Goal: Task Accomplishment & Management: Use online tool/utility

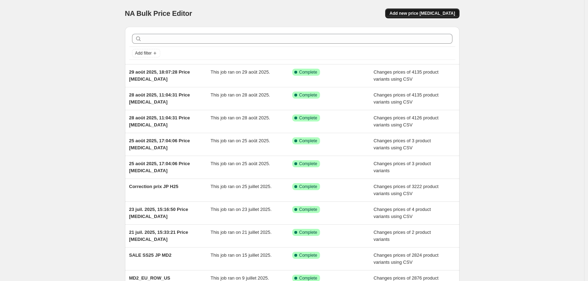
click at [422, 17] on button "Add new price [MEDICAL_DATA]" at bounding box center [422, 13] width 74 height 10
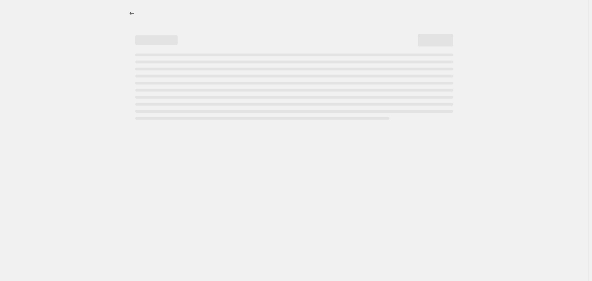
select select "percentage"
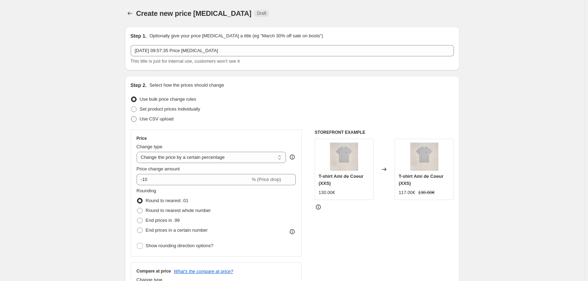
click at [168, 116] on span "Use CSV upload" at bounding box center [157, 118] width 34 height 5
click at [131, 116] on input "Use CSV upload" at bounding box center [131, 116] width 0 height 0
radio input "true"
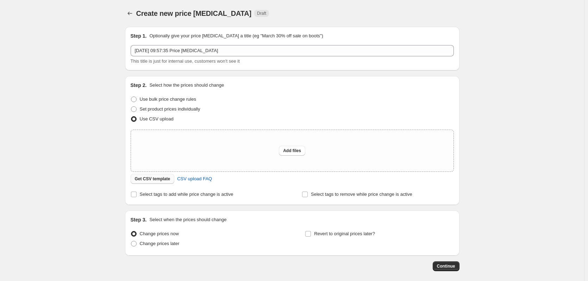
click at [167, 180] on span "Get CSV template" at bounding box center [153, 179] width 36 height 6
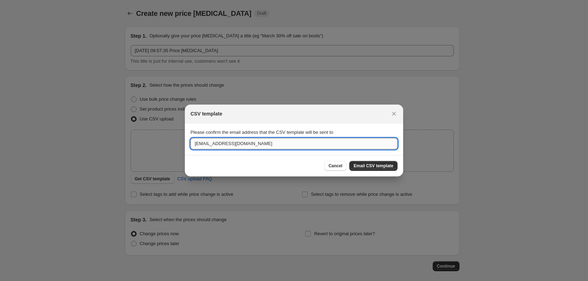
click at [235, 147] on input "[EMAIL_ADDRESS][DOMAIN_NAME]" at bounding box center [294, 143] width 207 height 11
click at [212, 143] on input "[EMAIL_ADDRESS][DOMAIN_NAME]" at bounding box center [294, 143] width 207 height 11
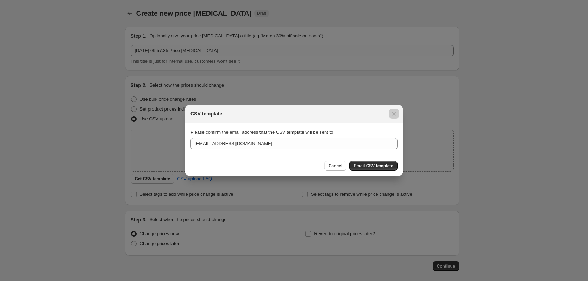
click at [170, 159] on div at bounding box center [294, 140] width 588 height 281
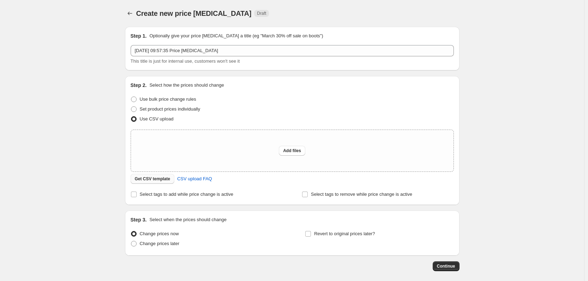
click at [164, 175] on button "Get CSV template" at bounding box center [153, 179] width 44 height 10
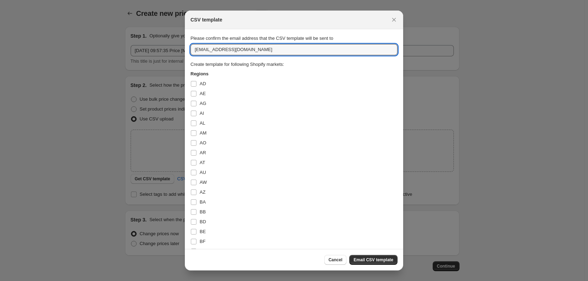
drag, startPoint x: 210, startPoint y: 52, endPoint x: 154, endPoint y: 50, distance: 55.7
type input "[EMAIL_ADDRESS][DOMAIN_NAME]"
click at [193, 175] on span ":r2a:" at bounding box center [194, 172] width 6 height 6
click at [193, 175] on input "AU" at bounding box center [194, 173] width 6 height 6
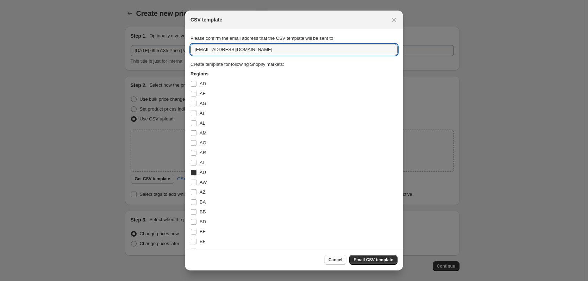
checkbox input "true"
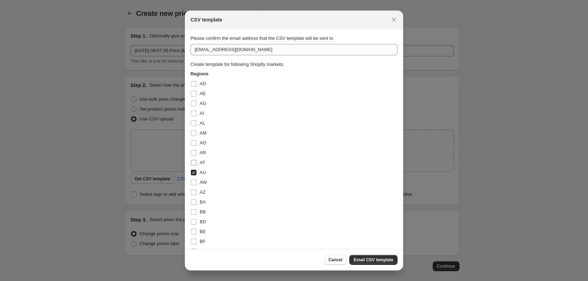
click at [193, 163] on input "AT" at bounding box center [194, 163] width 6 height 6
checkbox input "true"
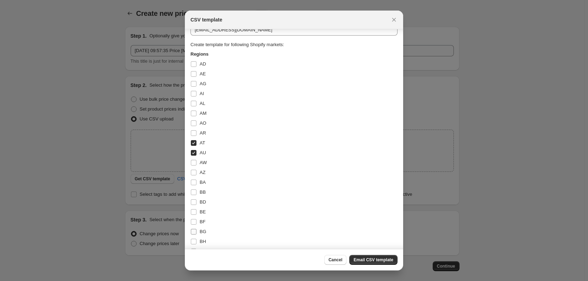
scroll to position [35, 0]
click at [196, 196] on input "BE" at bounding box center [194, 197] width 6 height 6
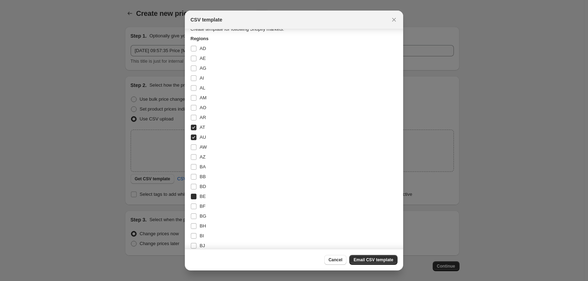
checkbox input "true"
click at [198, 134] on label "CA" at bounding box center [198, 133] width 15 height 10
click at [197, 134] on input "CA" at bounding box center [194, 133] width 6 height 6
checkbox input "true"
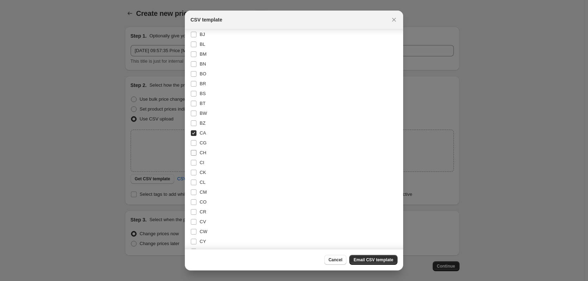
click at [199, 152] on label "CH" at bounding box center [199, 153] width 16 height 10
click at [197, 152] on input "CH" at bounding box center [194, 153] width 6 height 6
checkbox input "true"
click at [196, 191] on input "DE" at bounding box center [194, 191] width 6 height 6
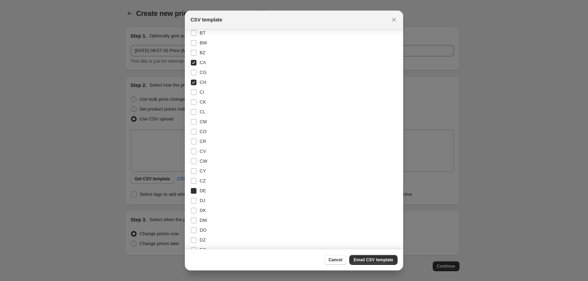
checkbox input "true"
click at [197, 174] on label "ES" at bounding box center [198, 174] width 15 height 10
click at [197, 174] on input "ES" at bounding box center [194, 174] width 6 height 6
checkbox input "true"
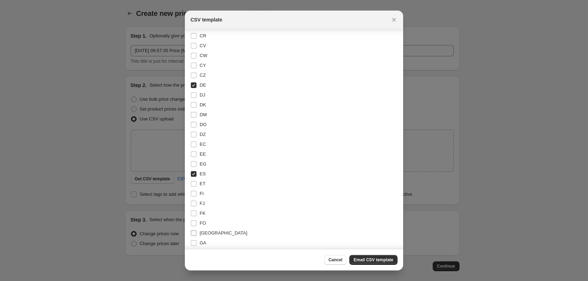
click at [197, 234] on span ":r2a:" at bounding box center [194, 233] width 6 height 6
click at [197, 234] on input "[GEOGRAPHIC_DATA]" at bounding box center [194, 233] width 6 height 6
checkbox input "true"
click at [198, 167] on label "HK" at bounding box center [198, 164] width 15 height 10
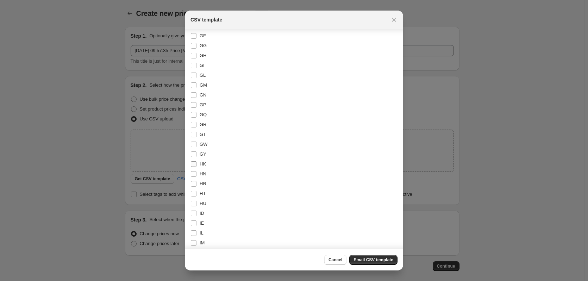
click at [197, 167] on input "HK" at bounding box center [194, 164] width 6 height 6
checkbox input "true"
click at [194, 237] on input "IT" at bounding box center [194, 238] width 6 height 6
checkbox input "true"
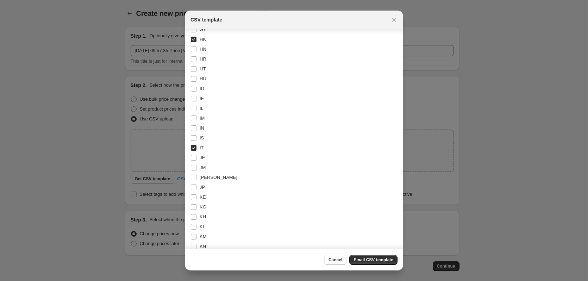
scroll to position [810, 0]
click at [199, 171] on label "JP" at bounding box center [198, 171] width 14 height 10
click at [197, 171] on input "JP" at bounding box center [194, 171] width 6 height 6
checkbox input "true"
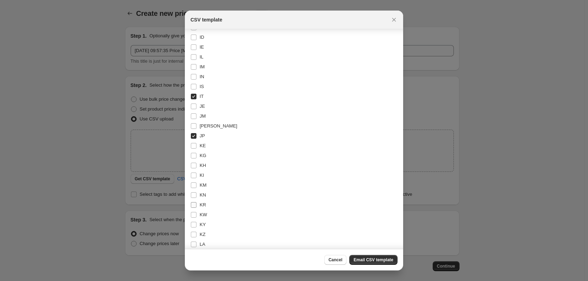
click at [198, 204] on label "KR" at bounding box center [198, 205] width 15 height 10
click at [197, 204] on input "KR" at bounding box center [194, 205] width 6 height 6
checkbox input "true"
click at [200, 244] on span "MO" at bounding box center [203, 245] width 7 height 5
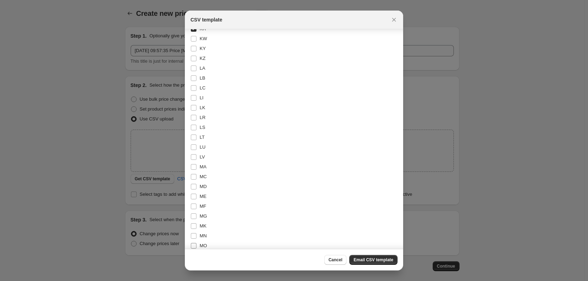
click at [197, 244] on input "MO" at bounding box center [194, 246] width 6 height 6
checkbox input "true"
click at [200, 150] on span "PH" at bounding box center [203, 149] width 6 height 5
click at [197, 150] on input "PH" at bounding box center [194, 150] width 6 height 6
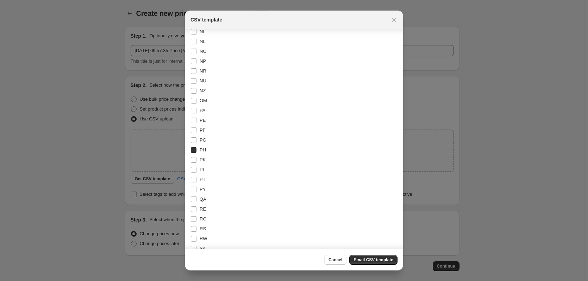
checkbox input "true"
click at [202, 191] on span "SG" at bounding box center [203, 192] width 7 height 5
click at [197, 191] on input "SG" at bounding box center [194, 193] width 6 height 6
checkbox input "true"
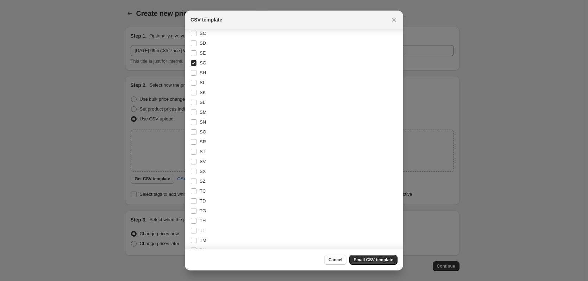
scroll to position [1620, 0]
click at [203, 210] on span "TH" at bounding box center [203, 208] width 6 height 5
click at [197, 210] on input "TH" at bounding box center [194, 209] width 6 height 6
checkbox input "true"
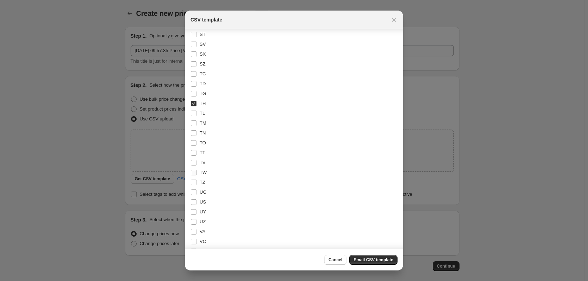
click at [199, 176] on label "TW" at bounding box center [199, 173] width 16 height 10
click at [197, 175] on input "TW" at bounding box center [194, 173] width 6 height 6
checkbox input "true"
click at [202, 99] on span "US" at bounding box center [203, 98] width 6 height 5
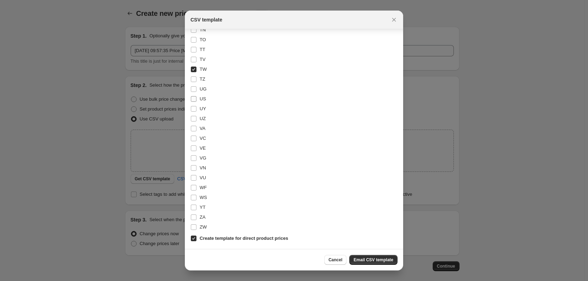
click at [197, 99] on input "US" at bounding box center [194, 99] width 6 height 6
checkbox input "true"
click at [198, 46] on label "GB" at bounding box center [199, 44] width 16 height 10
click at [197, 46] on input "GB" at bounding box center [194, 44] width 6 height 6
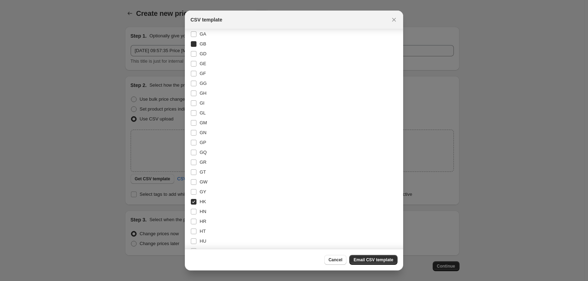
checkbox input "true"
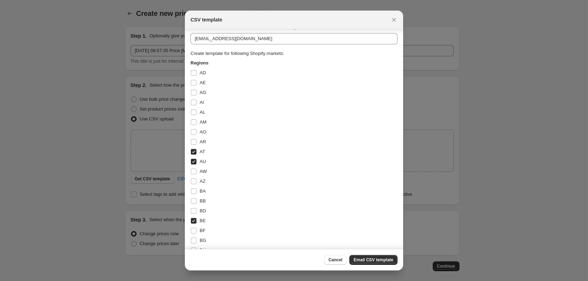
scroll to position [0, 0]
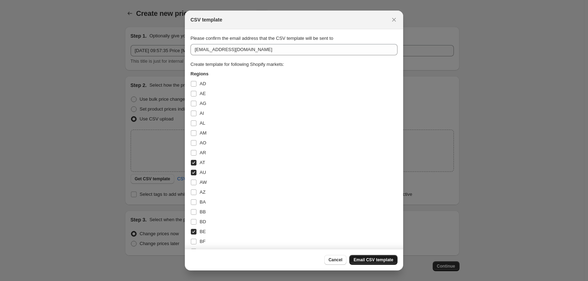
click at [367, 262] on span "Email CSV template" at bounding box center [374, 260] width 40 height 6
